Goal: Navigation & Orientation: Understand site structure

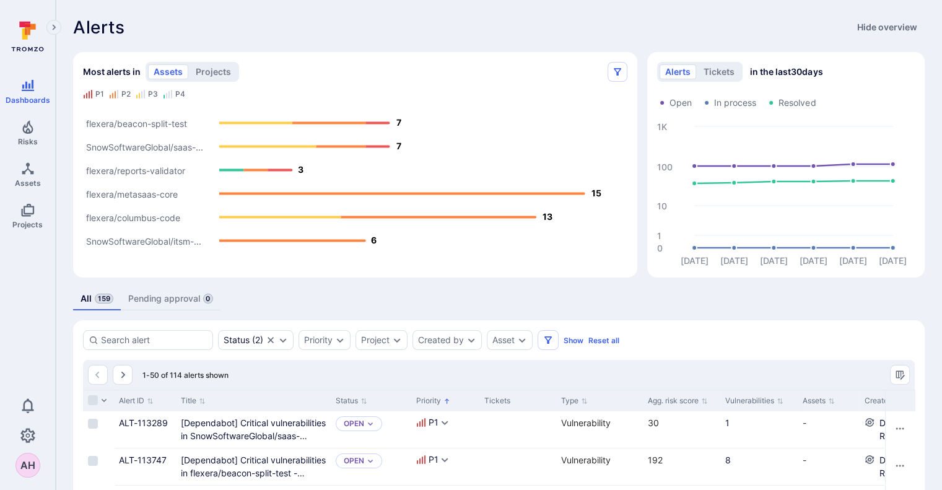
click at [164, 148] on text "SnowSoftwareGlobal/saas-..." at bounding box center [144, 147] width 117 height 11
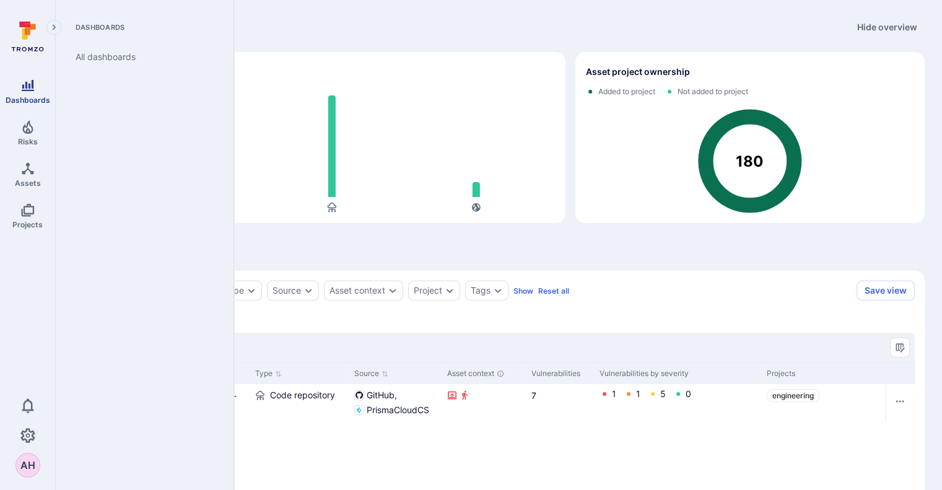
click at [33, 97] on span "Dashboards" at bounding box center [28, 99] width 45 height 9
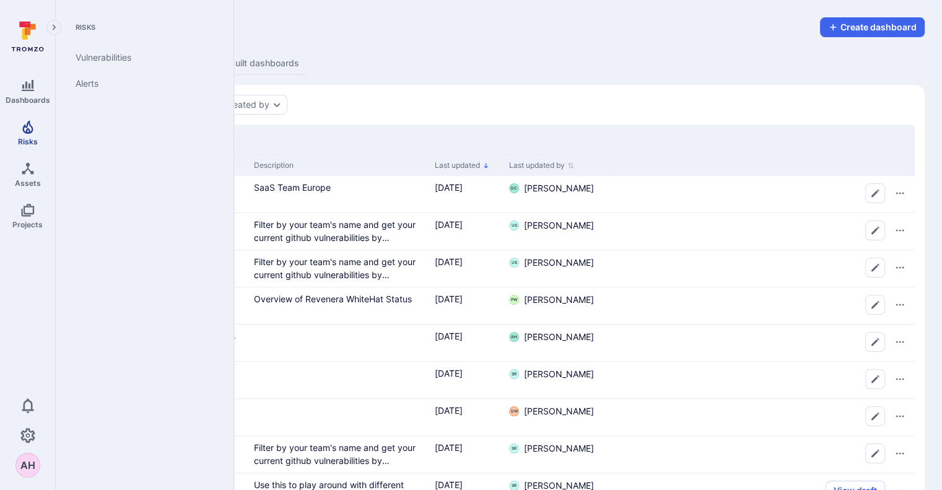
click at [15, 134] on link "Risks" at bounding box center [27, 133] width 55 height 37
